Goal: Find specific page/section: Find specific page/section

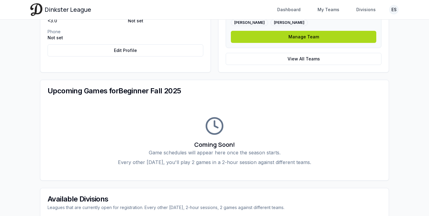
scroll to position [89, 0]
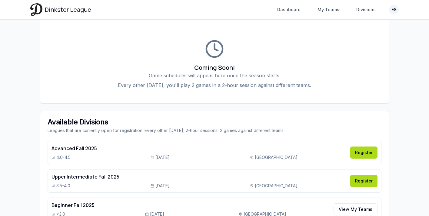
scroll to position [226, 0]
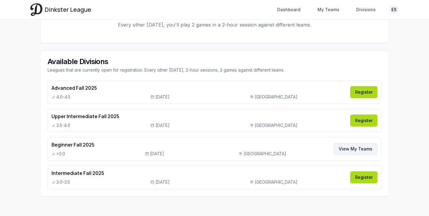
click at [346, 147] on link "View My Teams" at bounding box center [355, 149] width 44 height 12
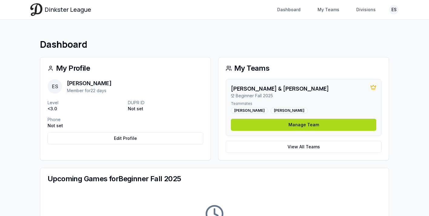
scroll to position [1, 0]
